Goal: Communication & Community: Answer question/provide support

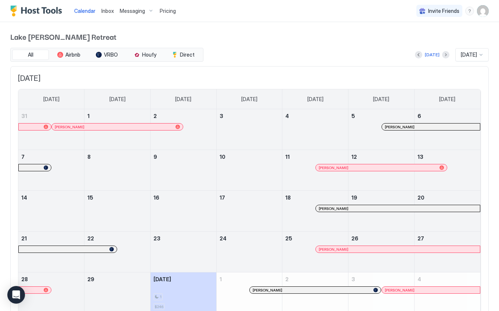
click at [107, 12] on span "Inbox" at bounding box center [107, 11] width 12 height 6
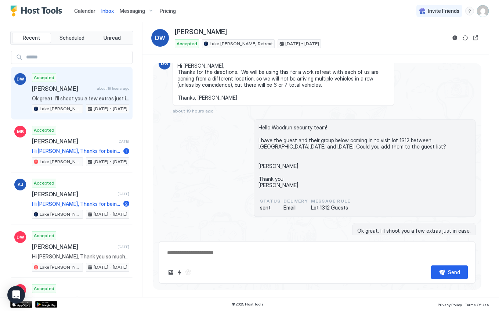
scroll to position [440, 0]
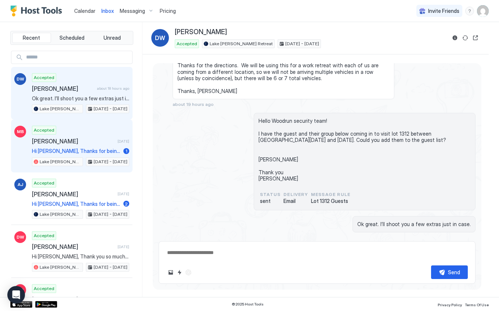
click at [106, 140] on span "[PERSON_NAME]" at bounding box center [73, 140] width 83 height 7
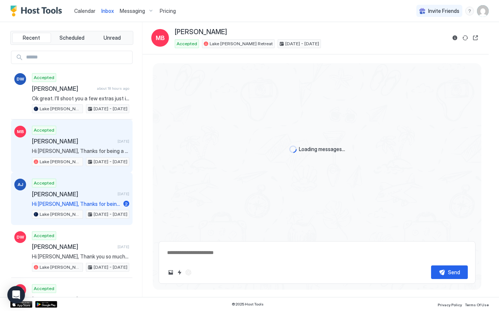
scroll to position [1199, 0]
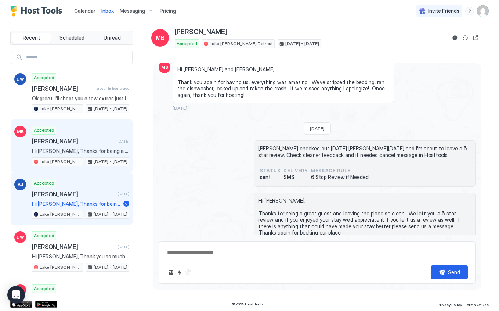
click at [95, 197] on span "[PERSON_NAME]" at bounding box center [73, 193] width 83 height 7
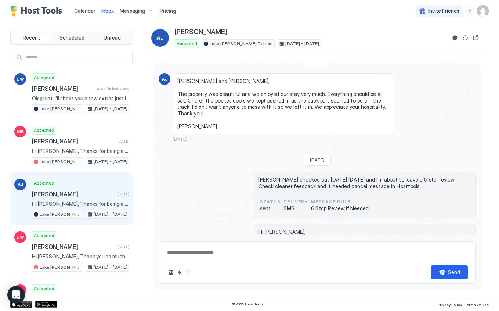
scroll to position [1741, 0]
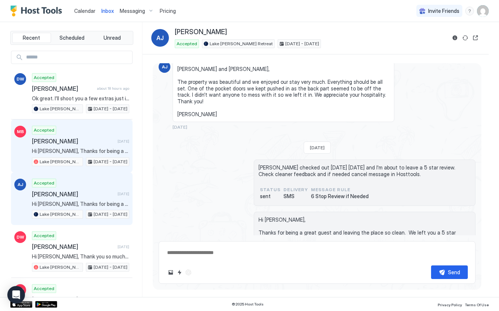
click at [99, 154] on div "Accepted [PERSON_NAME] [DATE] Hi [PERSON_NAME], Thanks for being a great guest …" at bounding box center [80, 146] width 97 height 40
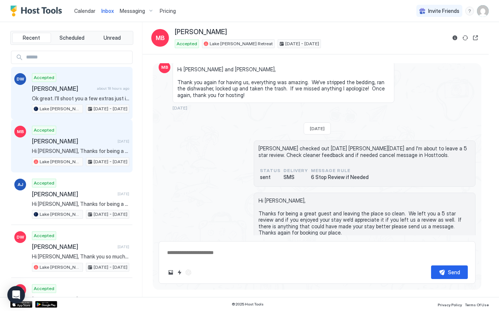
click at [97, 94] on div "Accepted [PERSON_NAME] about 18 hours ago Ok great. I’ll shoot you a few extras…" at bounding box center [80, 93] width 97 height 40
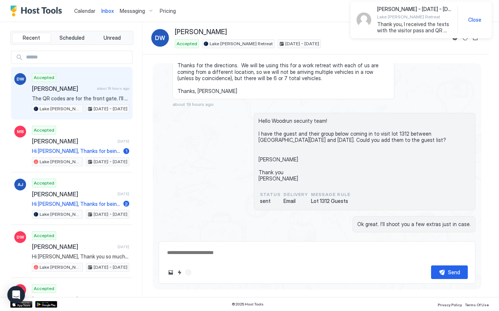
scroll to position [529, 0]
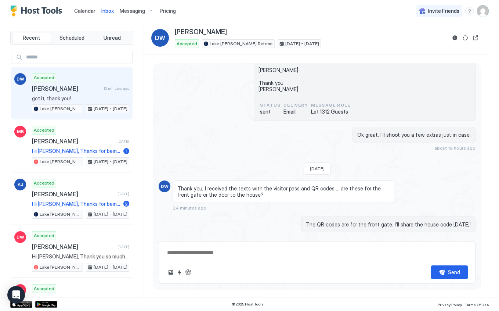
type textarea "*"
